Goal: Information Seeking & Learning: Learn about a topic

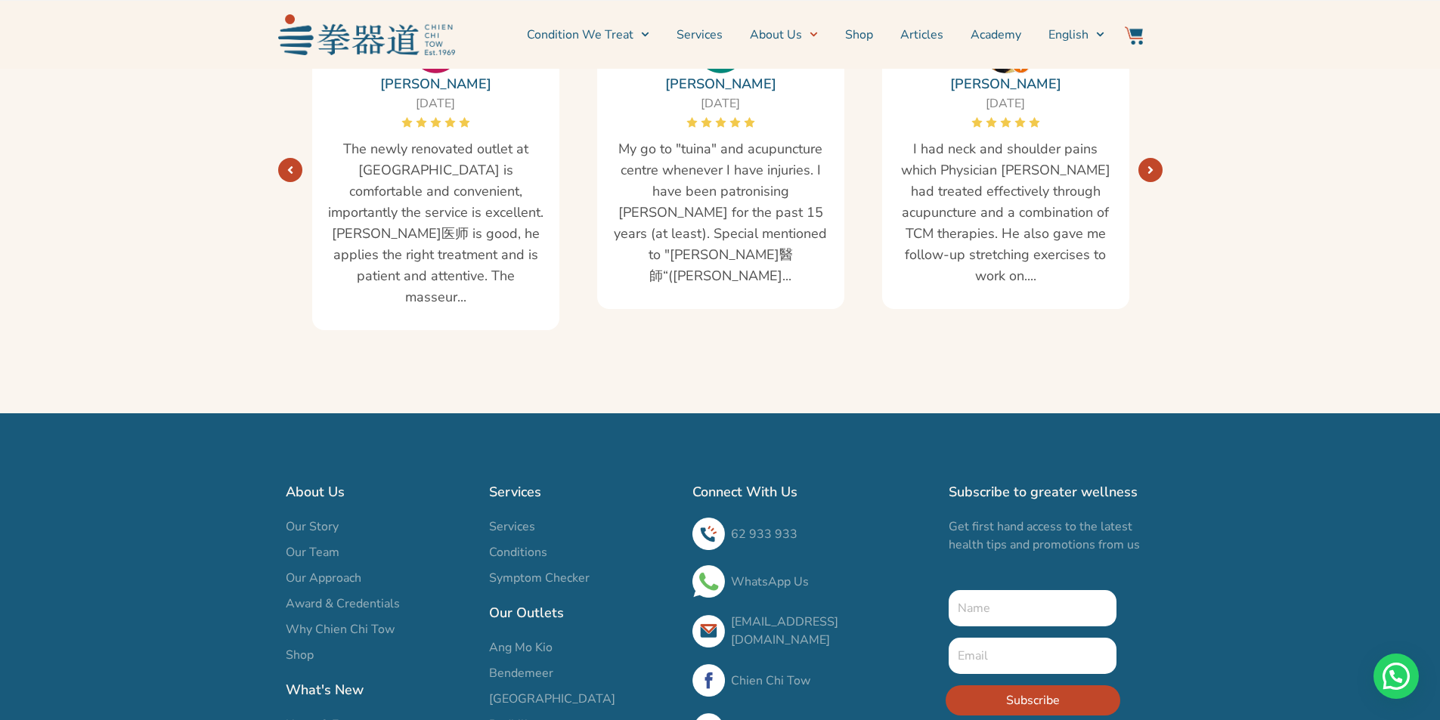
scroll to position [2783, 0]
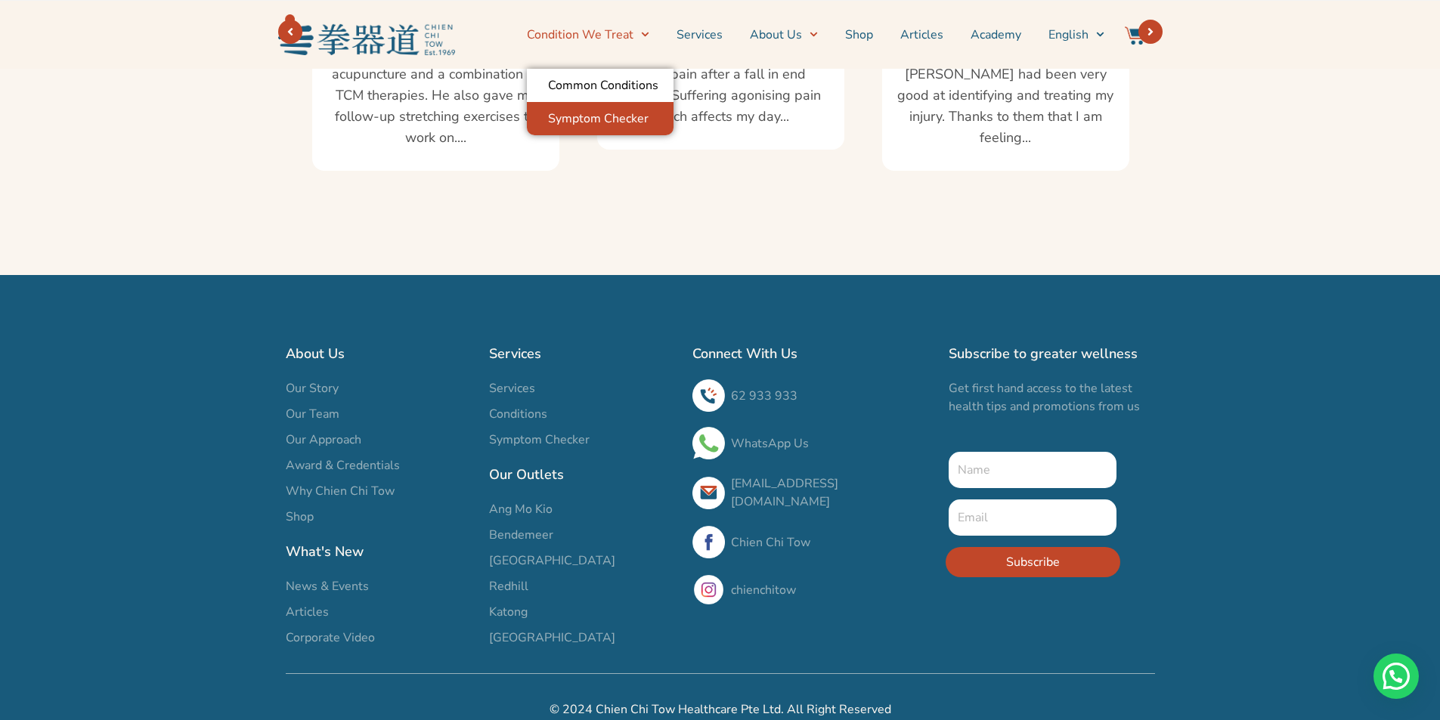
click at [625, 119] on link "Symptom Checker" at bounding box center [600, 118] width 147 height 33
